Goal: Transaction & Acquisition: Purchase product/service

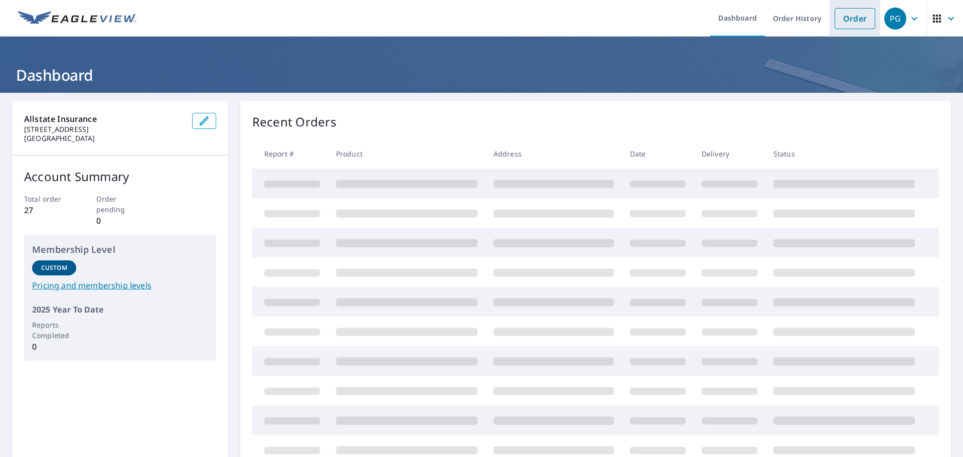
click at [850, 20] on link "Order" at bounding box center [855, 18] width 41 height 21
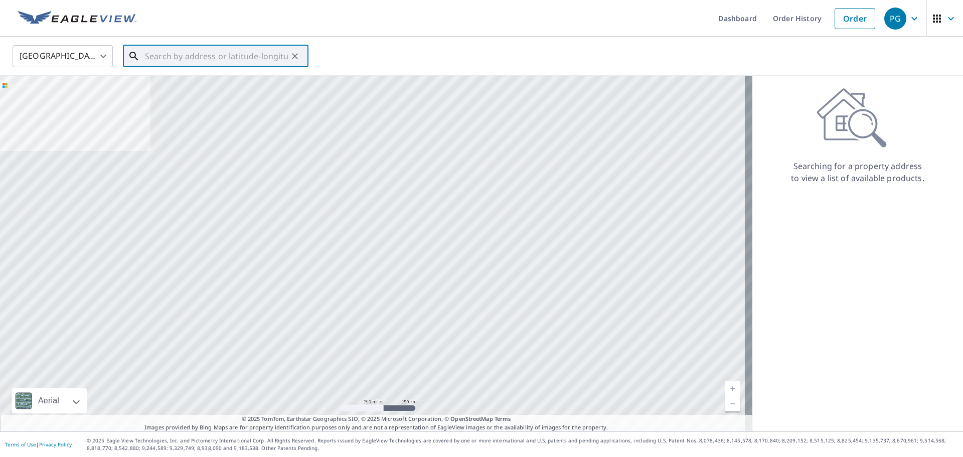
click at [183, 59] on input "text" at bounding box center [216, 56] width 143 height 28
click at [186, 58] on input "text" at bounding box center [216, 56] width 143 height 28
paste input "[STREET_ADDRESS][PERSON_NAME]"
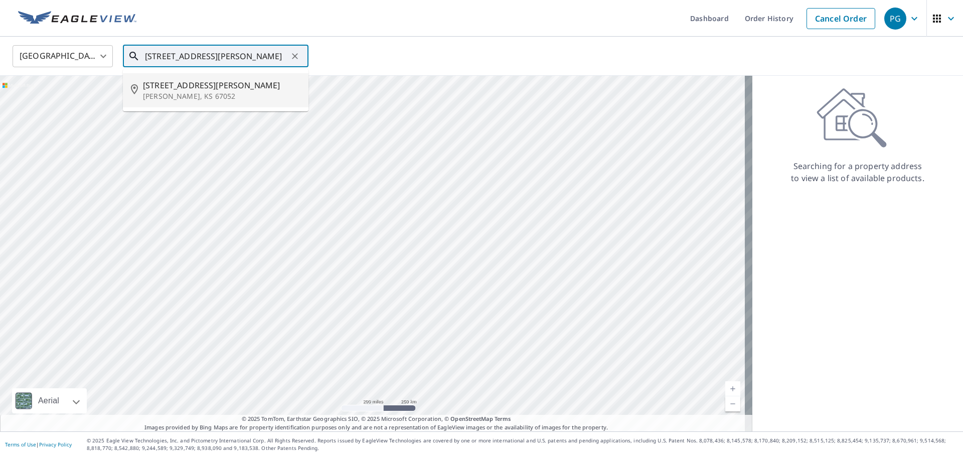
click at [161, 93] on p "[PERSON_NAME], KS 67052" at bounding box center [221, 96] width 157 height 10
type input "[STREET_ADDRESS][PERSON_NAME][PERSON_NAME]"
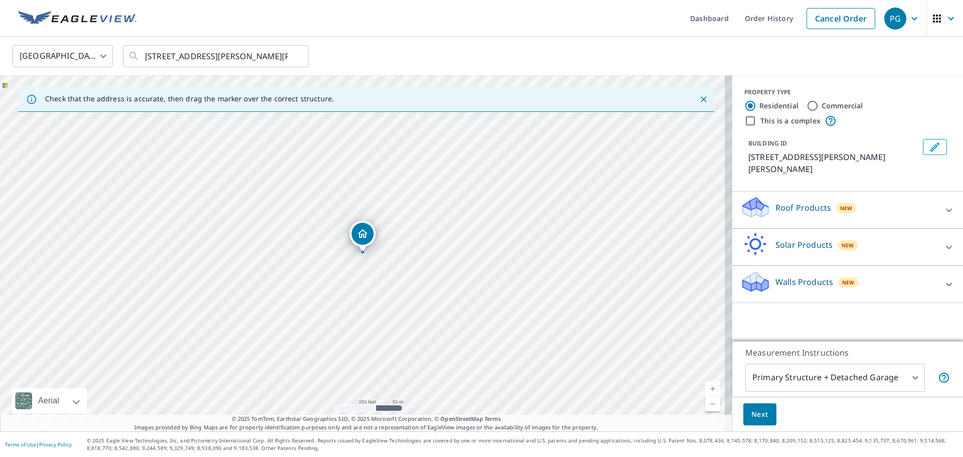
click at [943, 278] on icon at bounding box center [949, 284] width 12 height 12
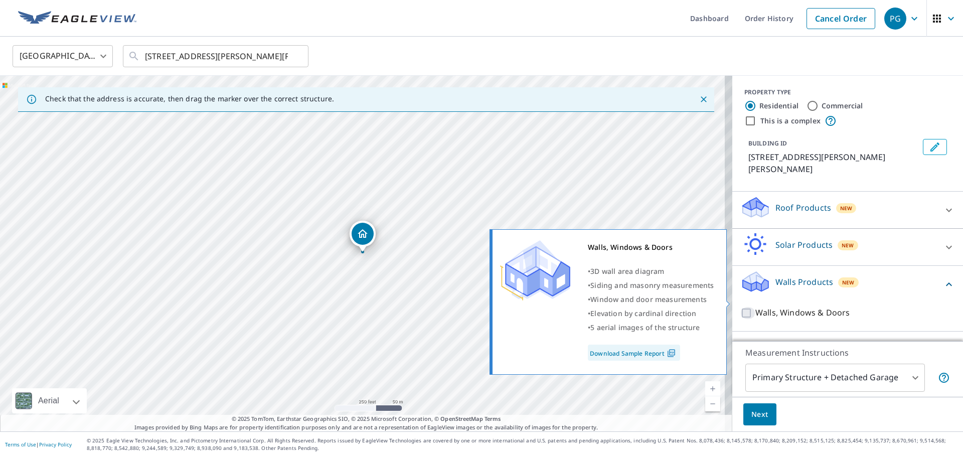
click at [740, 307] on input "Walls, Windows & Doors" at bounding box center [747, 313] width 15 height 12
checkbox input "true"
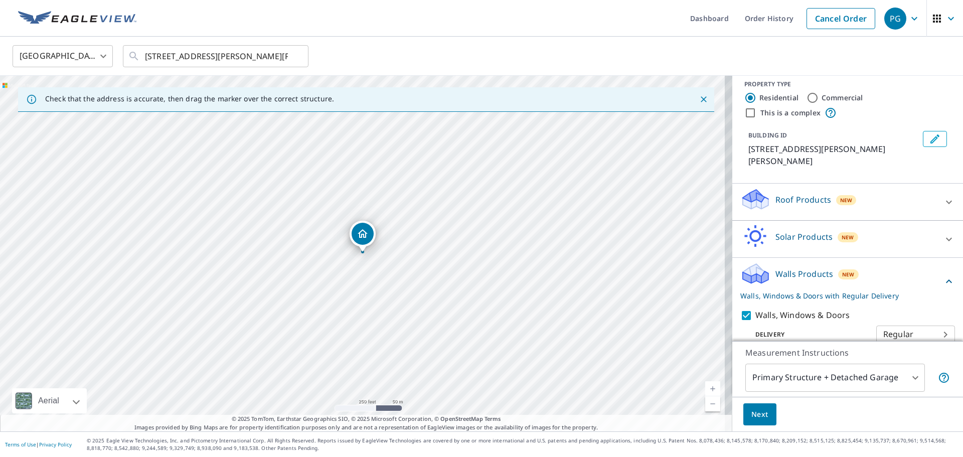
scroll to position [11, 0]
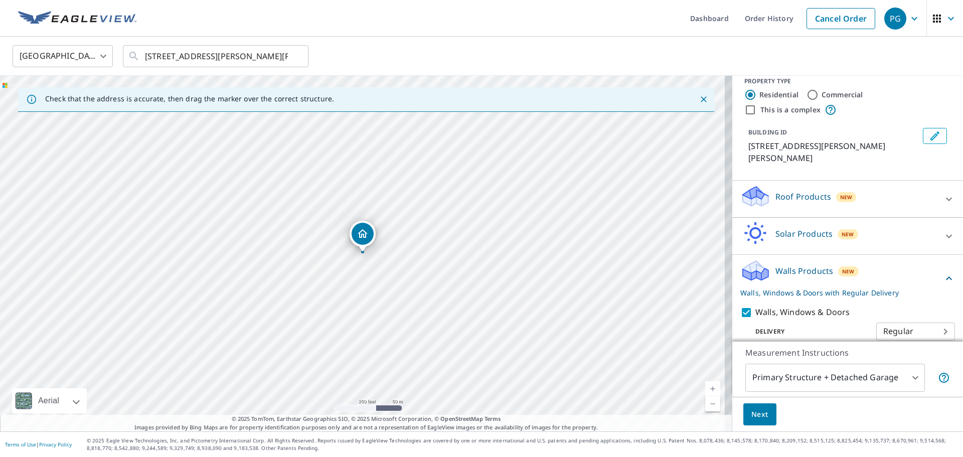
click at [895, 319] on body "PG PG Dashboard Order History Cancel Order PG [GEOGRAPHIC_DATA] [GEOGRAPHIC_DAT…" at bounding box center [481, 228] width 963 height 457
click at [821, 324] on div at bounding box center [481, 228] width 963 height 457
click at [912, 377] on body "PG PG Dashboard Order History Cancel Order PG [GEOGRAPHIC_DATA] [GEOGRAPHIC_DAT…" at bounding box center [481, 228] width 963 height 457
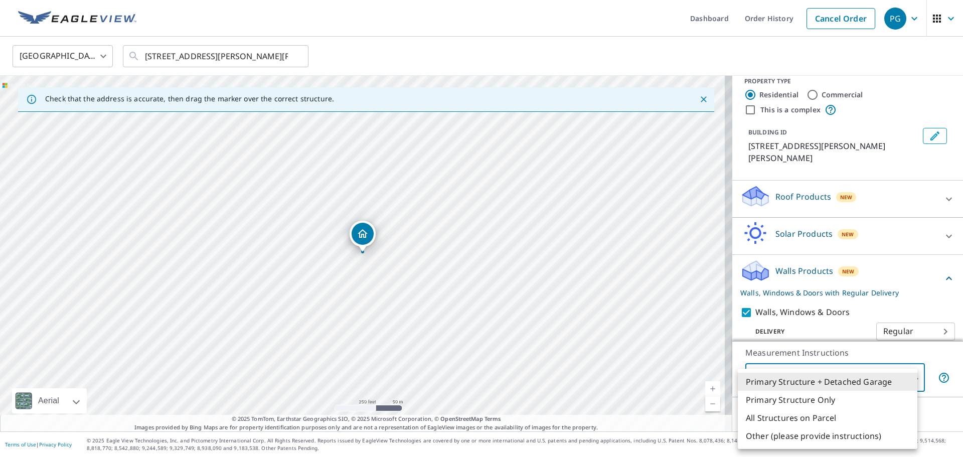
click at [825, 400] on li "Primary Structure Only" at bounding box center [828, 400] width 180 height 18
type input "2"
